Goal: Find specific page/section: Find specific page/section

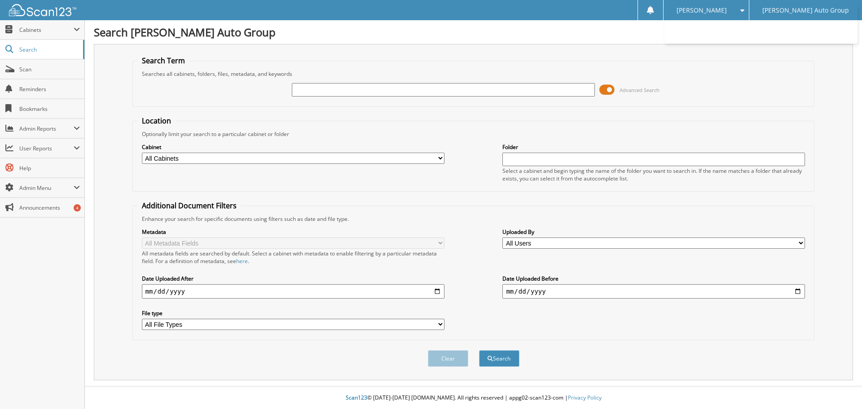
click at [340, 87] on input "text" at bounding box center [443, 89] width 303 height 13
type input "C21258"
click at [511, 358] on button "Search" at bounding box center [499, 358] width 40 height 17
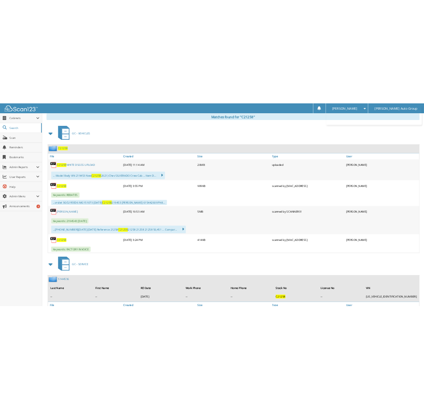
scroll to position [375, 0]
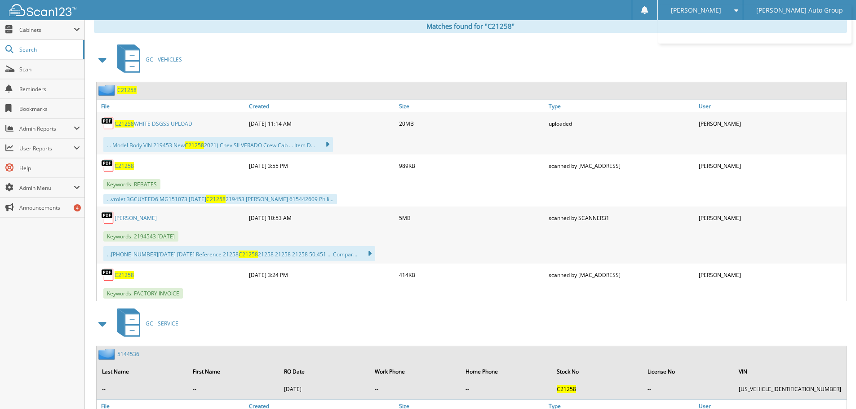
click at [149, 121] on link "C21258 WHITE DSGSS UPLOAD" at bounding box center [154, 124] width 78 height 8
click at [131, 219] on link "WYATT WHITE" at bounding box center [136, 218] width 42 height 8
click at [125, 167] on span "C21258" at bounding box center [124, 166] width 19 height 8
click at [125, 275] on span "C21258" at bounding box center [124, 275] width 19 height 8
click at [130, 274] on span "C21258" at bounding box center [124, 275] width 19 height 8
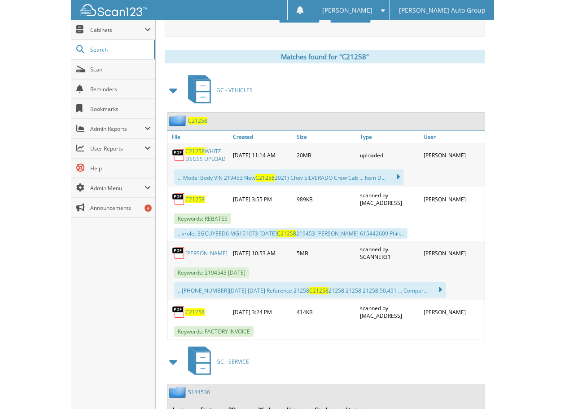
scroll to position [359, 0]
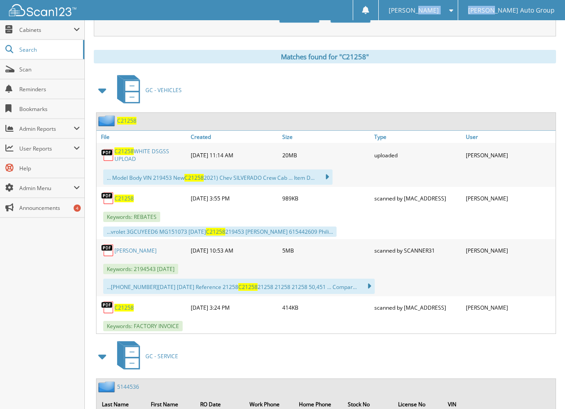
drag, startPoint x: 509, startPoint y: 6, endPoint x: 456, endPoint y: 13, distance: 53.5
click at [456, 13] on div "Jacob T. Settings Logout Gosch Auto Group" at bounding box center [459, 10] width 212 height 20
click at [439, 13] on span "[PERSON_NAME]" at bounding box center [414, 10] width 50 height 5
click at [455, 41] on link "Logout" at bounding box center [418, 44] width 79 height 16
